Goal: Task Accomplishment & Management: Manage account settings

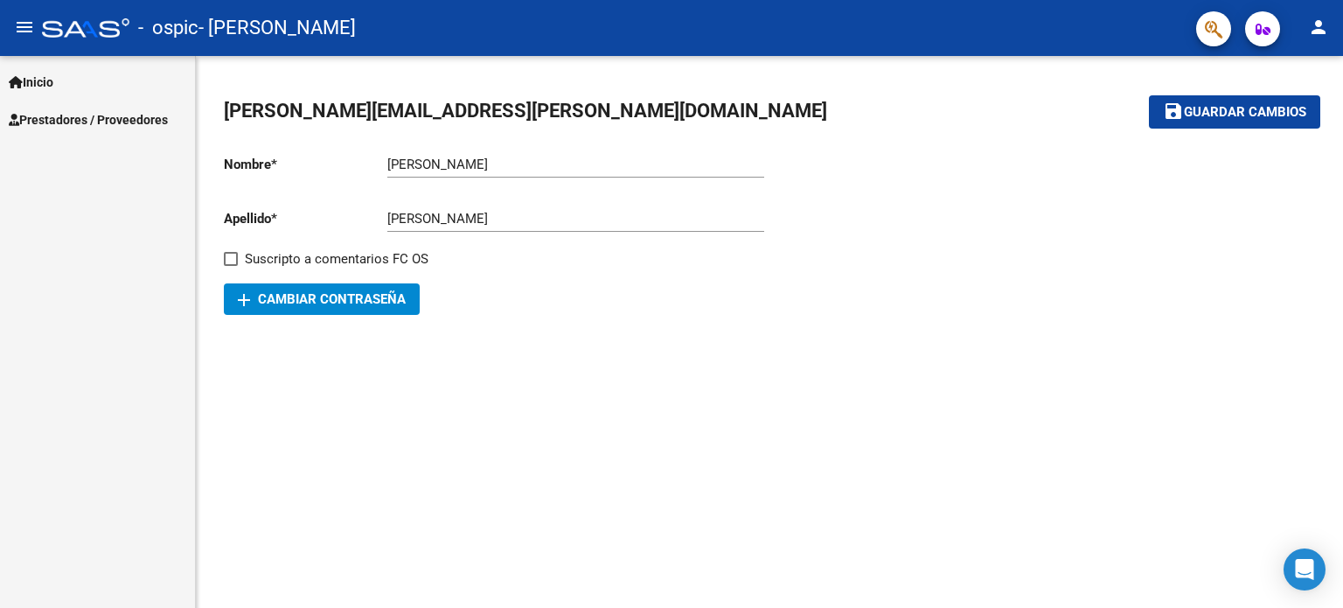
click at [961, 233] on div at bounding box center [1042, 227] width 546 height 175
click at [1319, 20] on mat-icon "person" at bounding box center [1318, 27] width 21 height 21
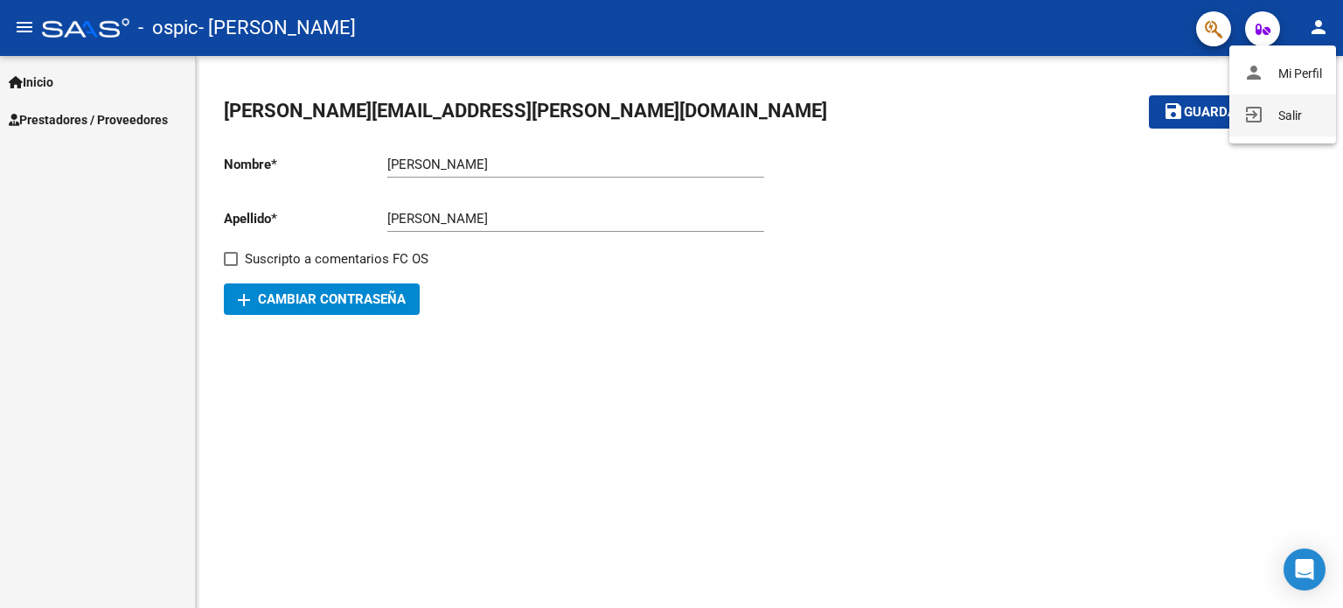
click at [1292, 108] on button "exit_to_app Salir" at bounding box center [1282, 115] width 107 height 42
